Goal: Use online tool/utility: Utilize a website feature to perform a specific function

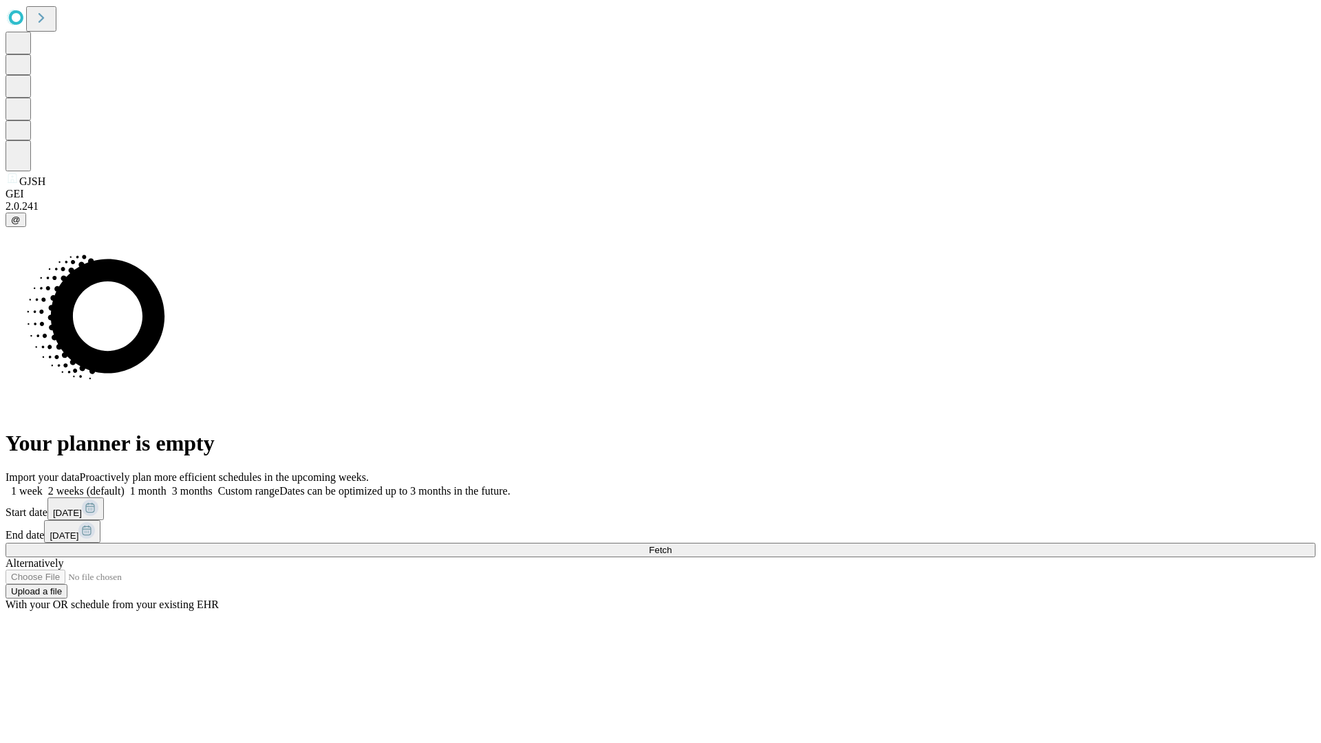
click at [671, 545] on span "Fetch" at bounding box center [660, 550] width 23 height 10
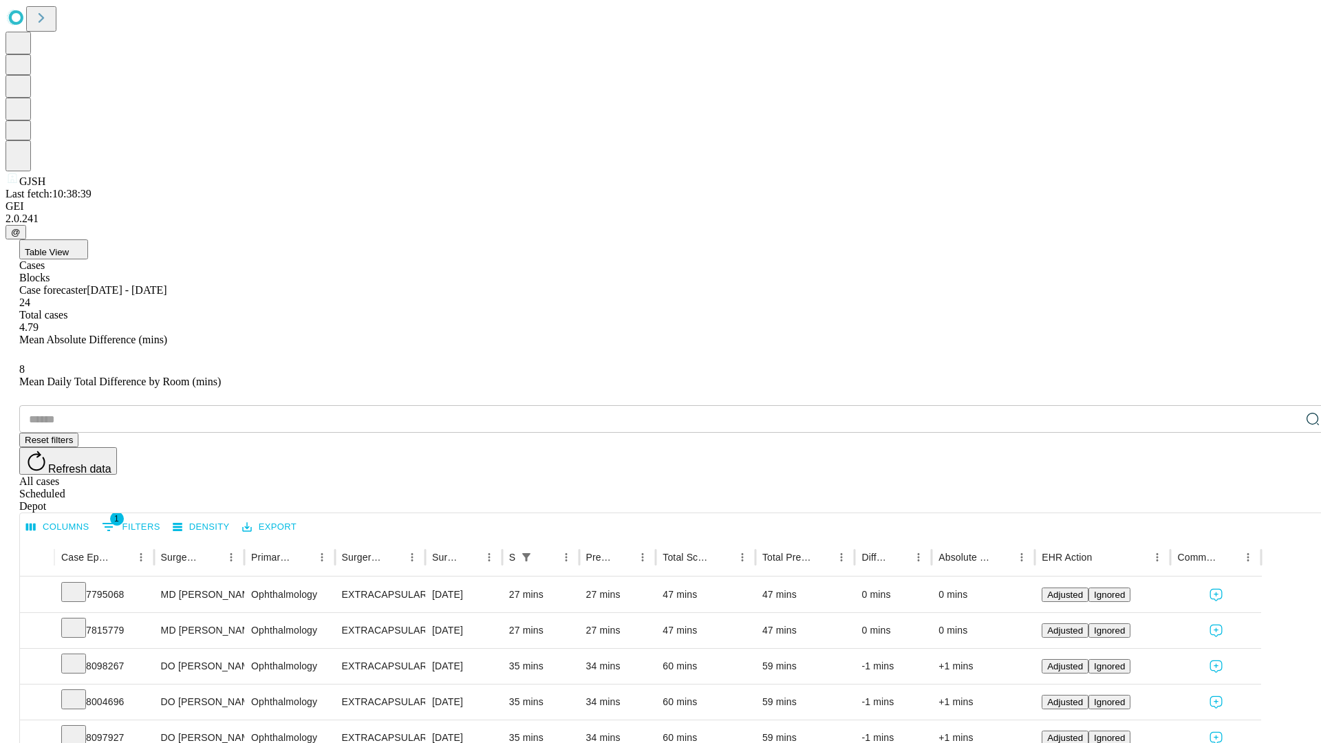
click at [69, 247] on span "Table View" at bounding box center [47, 252] width 44 height 10
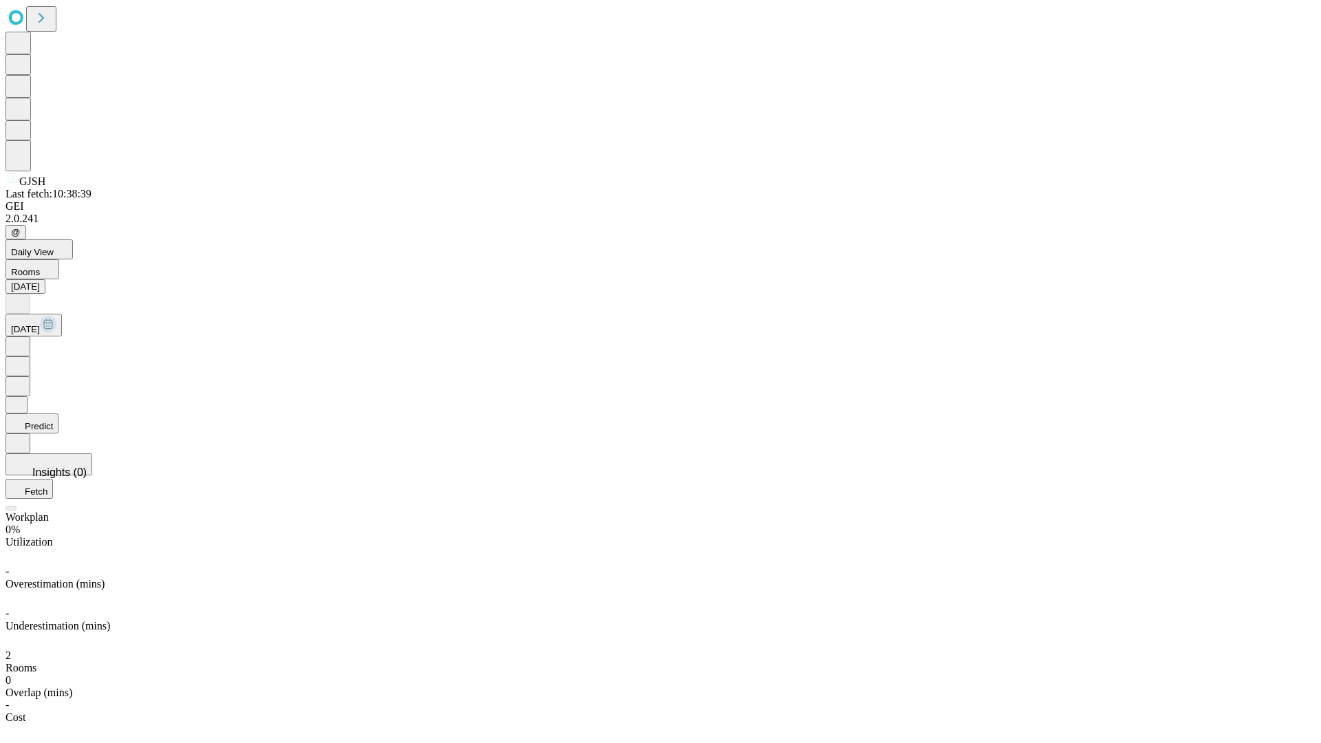
click at [58, 413] on button "Predict" at bounding box center [32, 423] width 53 height 20
